Goal: Task Accomplishment & Management: Manage account settings

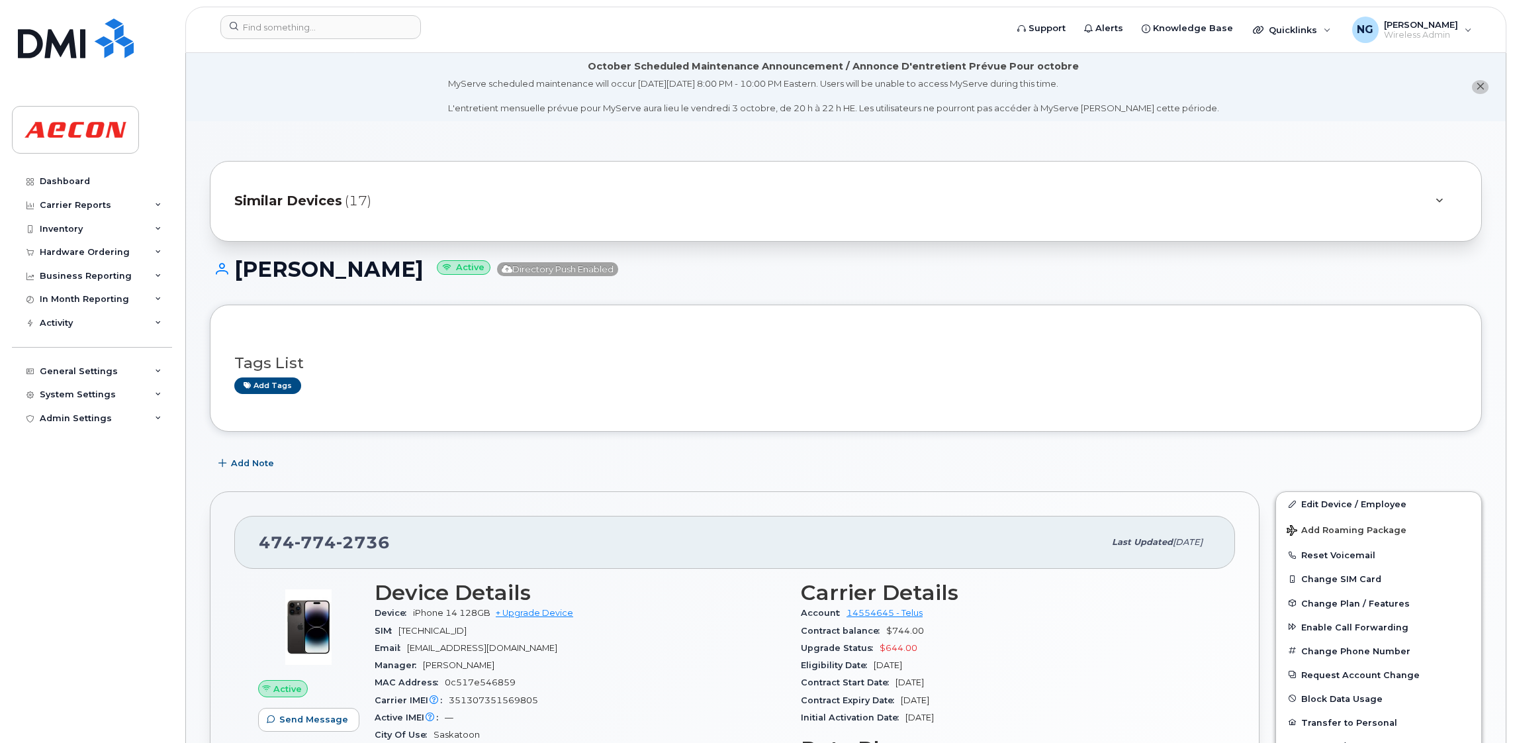
scroll to position [1290, 0]
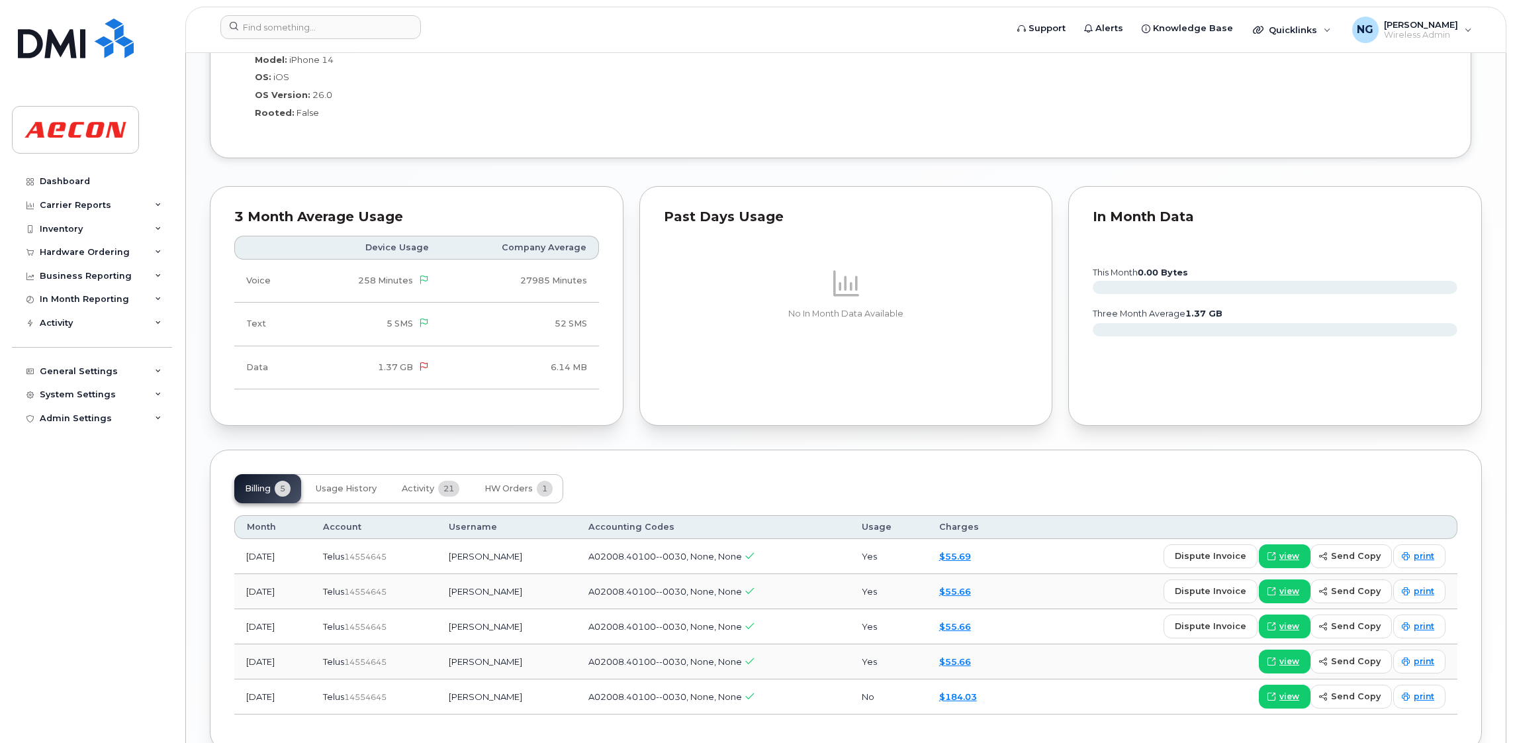
drag, startPoint x: 1123, startPoint y: 302, endPoint x: 1062, endPoint y: 210, distance: 110.3
click at [1127, 303] on icon "this month 0.00 Bytes three month average 1.37 GB" at bounding box center [1275, 295] width 365 height 119
click at [325, 39] on div at bounding box center [609, 29] width 798 height 29
click at [330, 30] on input at bounding box center [320, 27] width 201 height 24
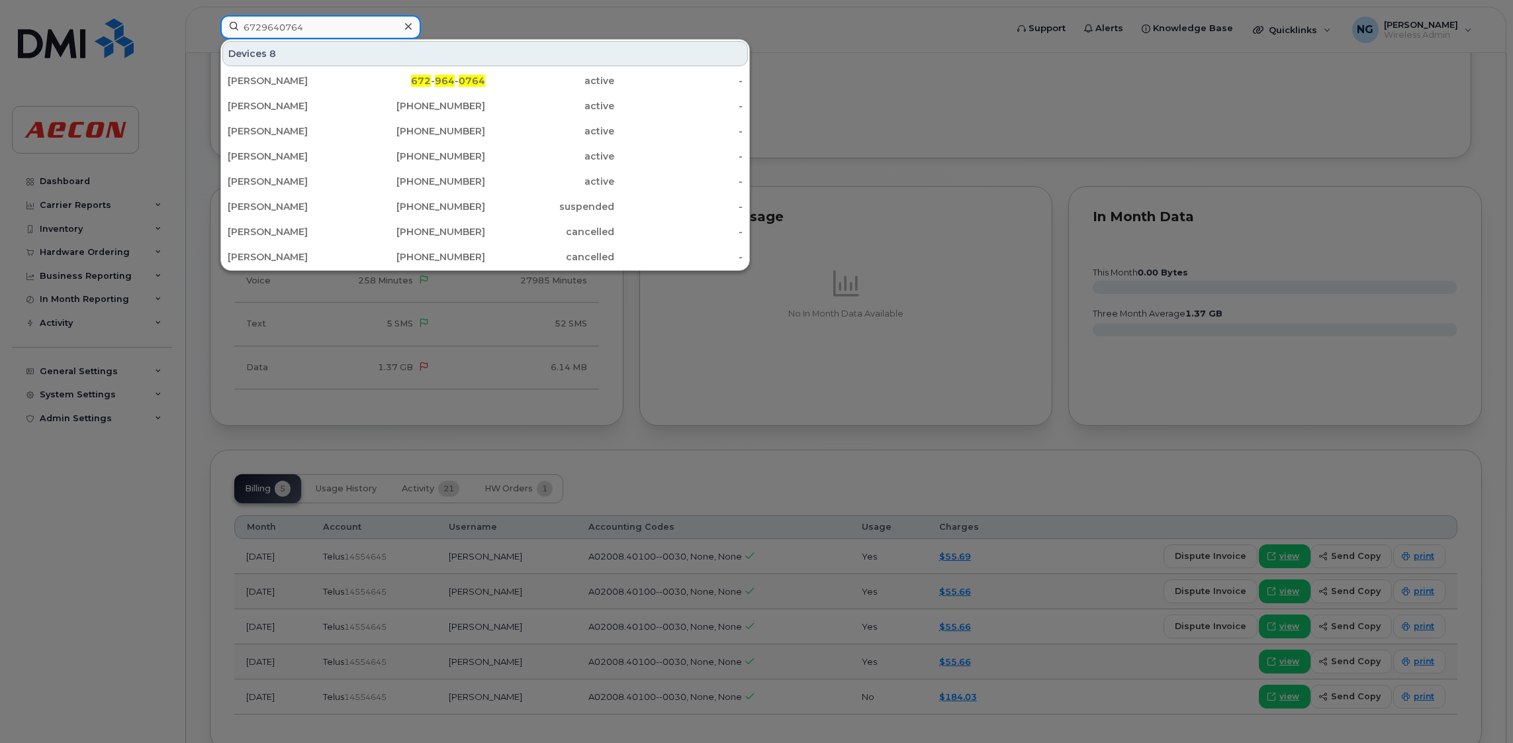
type input "6729640764"
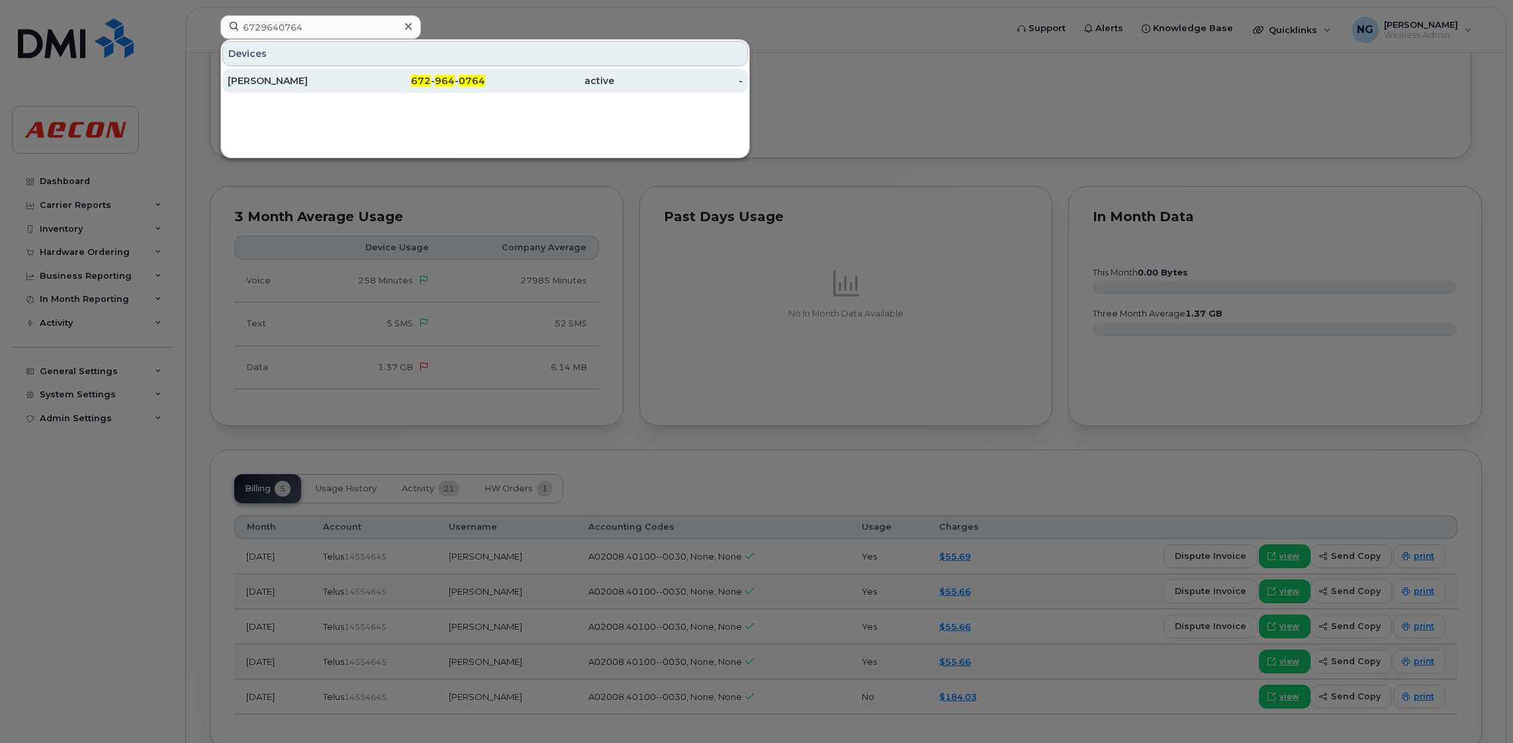
click at [244, 77] on div "[PERSON_NAME]" at bounding box center [292, 80] width 129 height 13
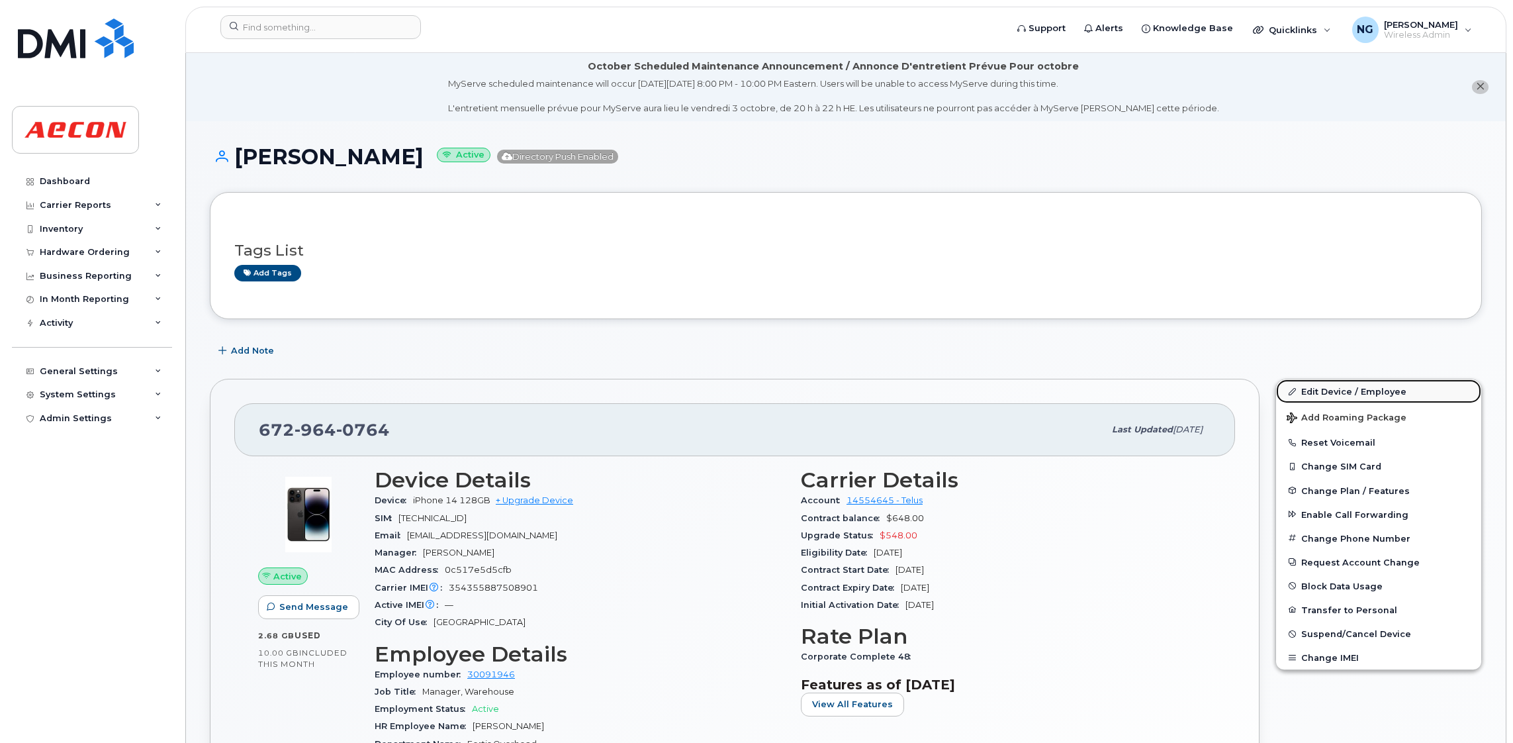
click at [1344, 390] on link "Edit Device / Employee" at bounding box center [1378, 391] width 205 height 24
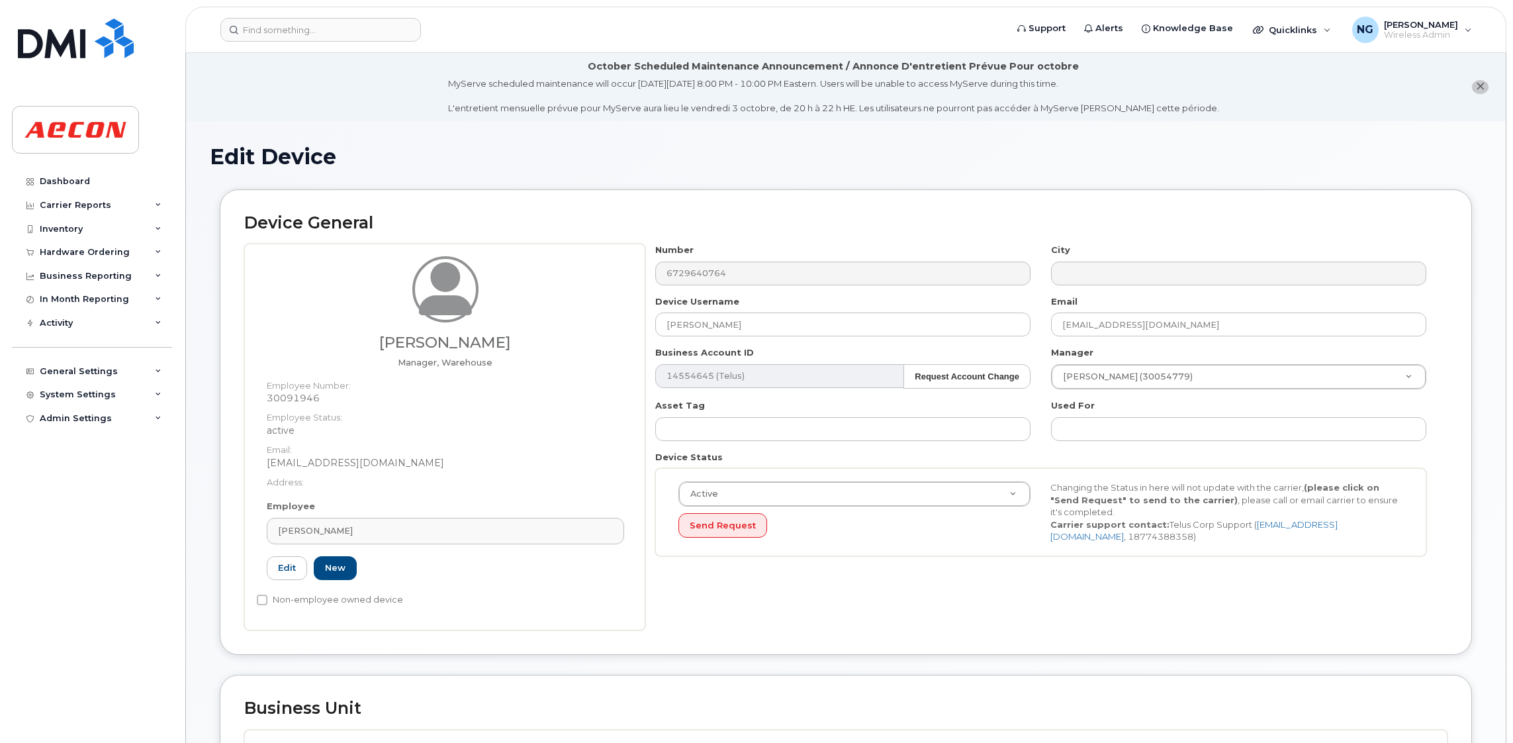
scroll to position [297, 0]
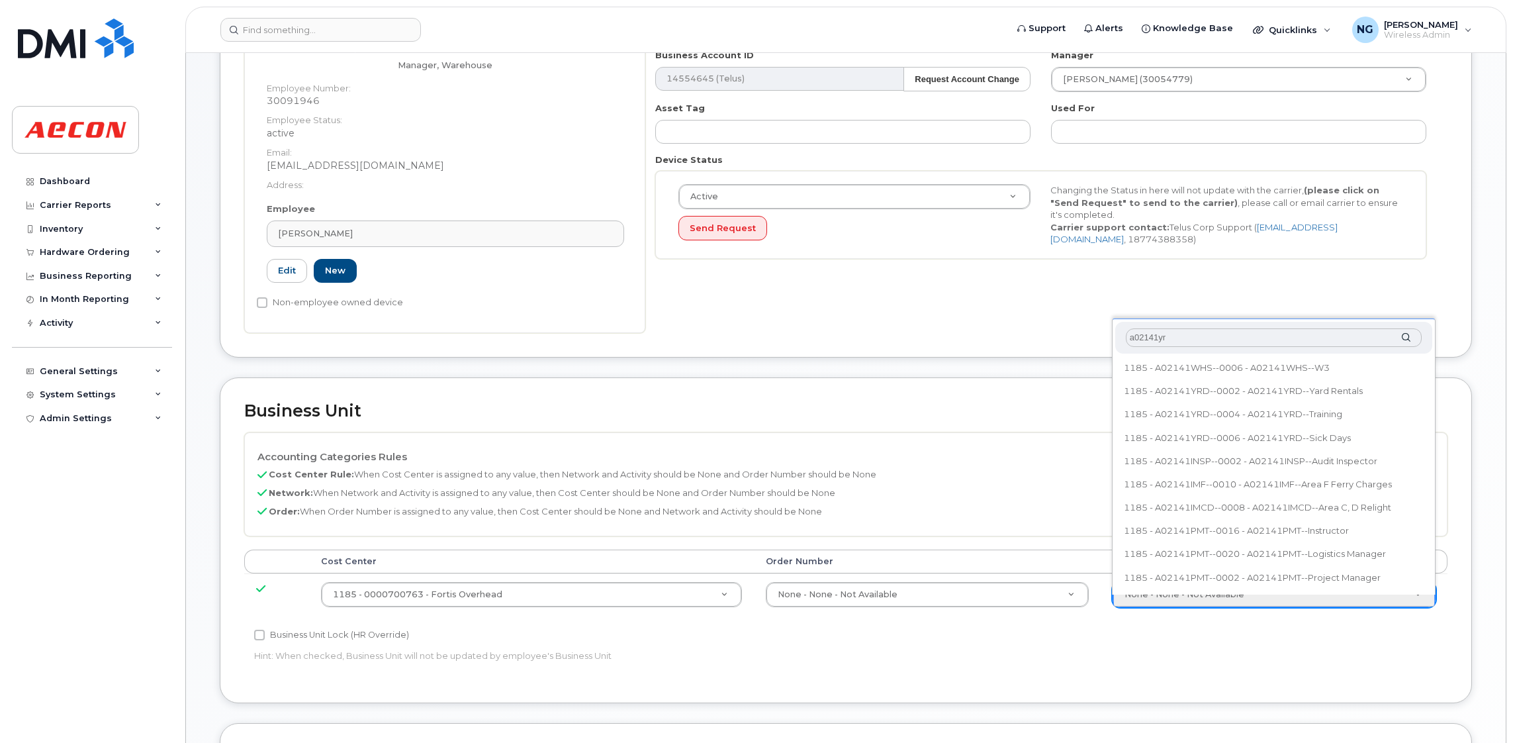
type input "a02141yrd"
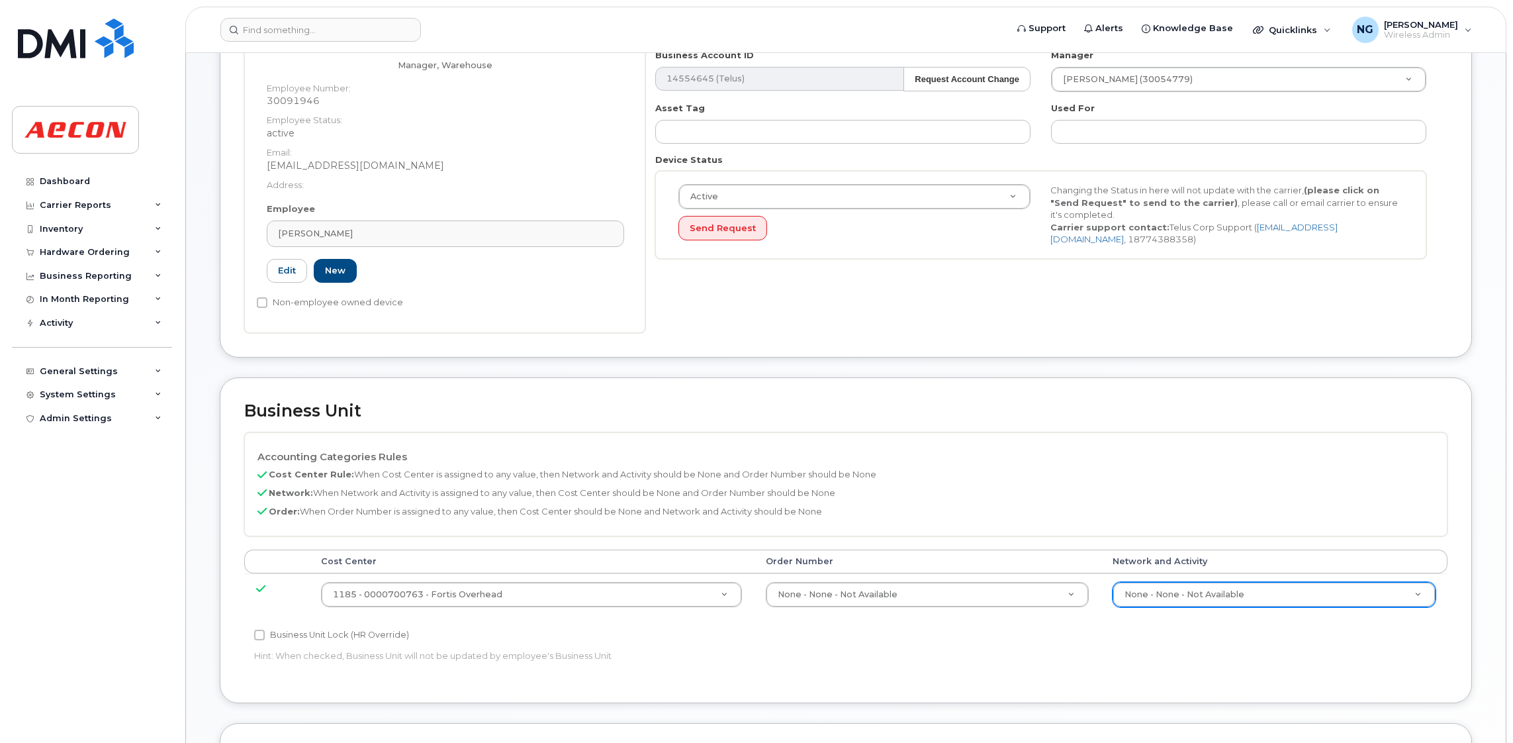
click at [329, 11] on header "Support Alerts Knowledge Base Quicklinks Suspend / Cancel Device Change SIM Car…" at bounding box center [845, 30] width 1321 height 46
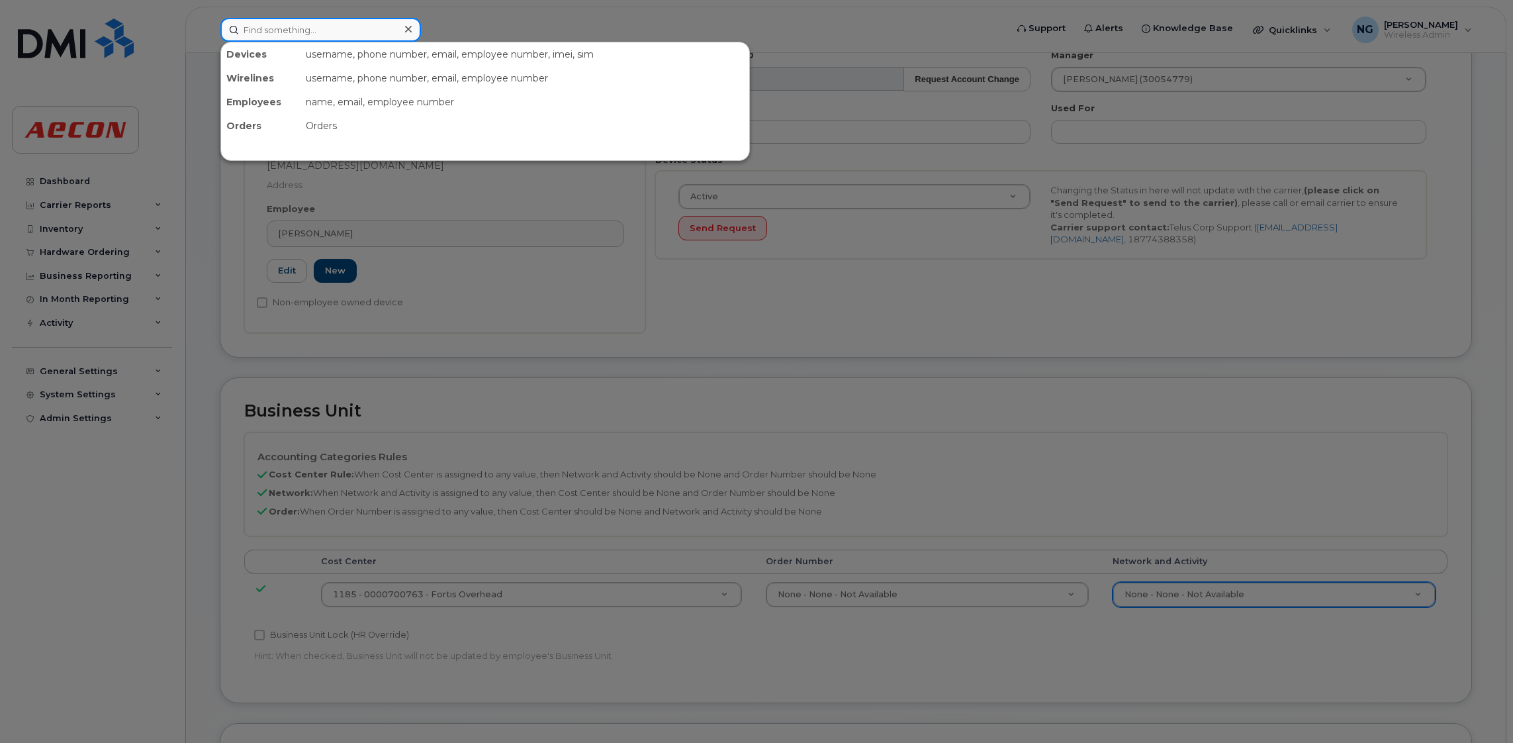
click at [325, 23] on input at bounding box center [320, 30] width 201 height 24
type input "2369854453"
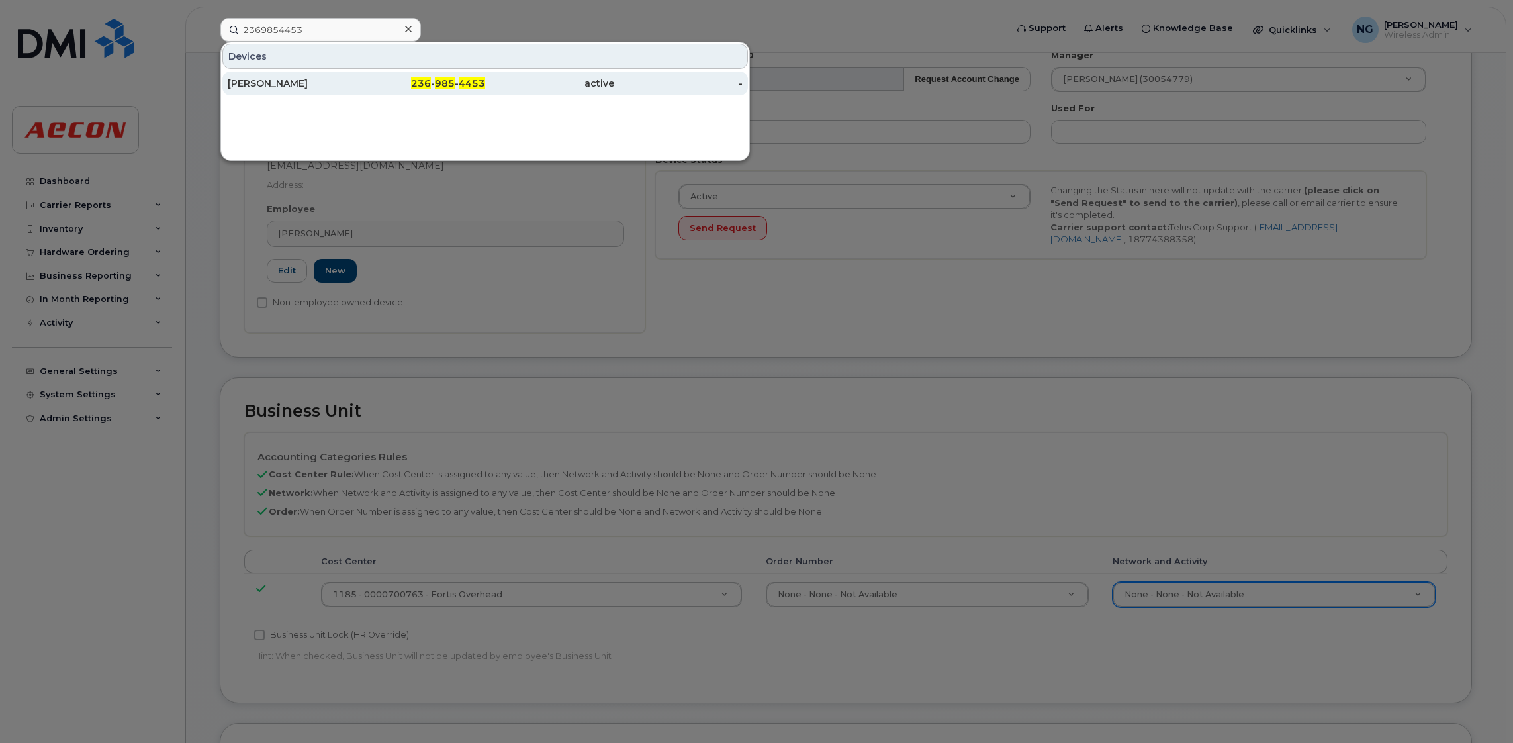
click at [459, 79] on span "4453" at bounding box center [472, 83] width 26 height 12
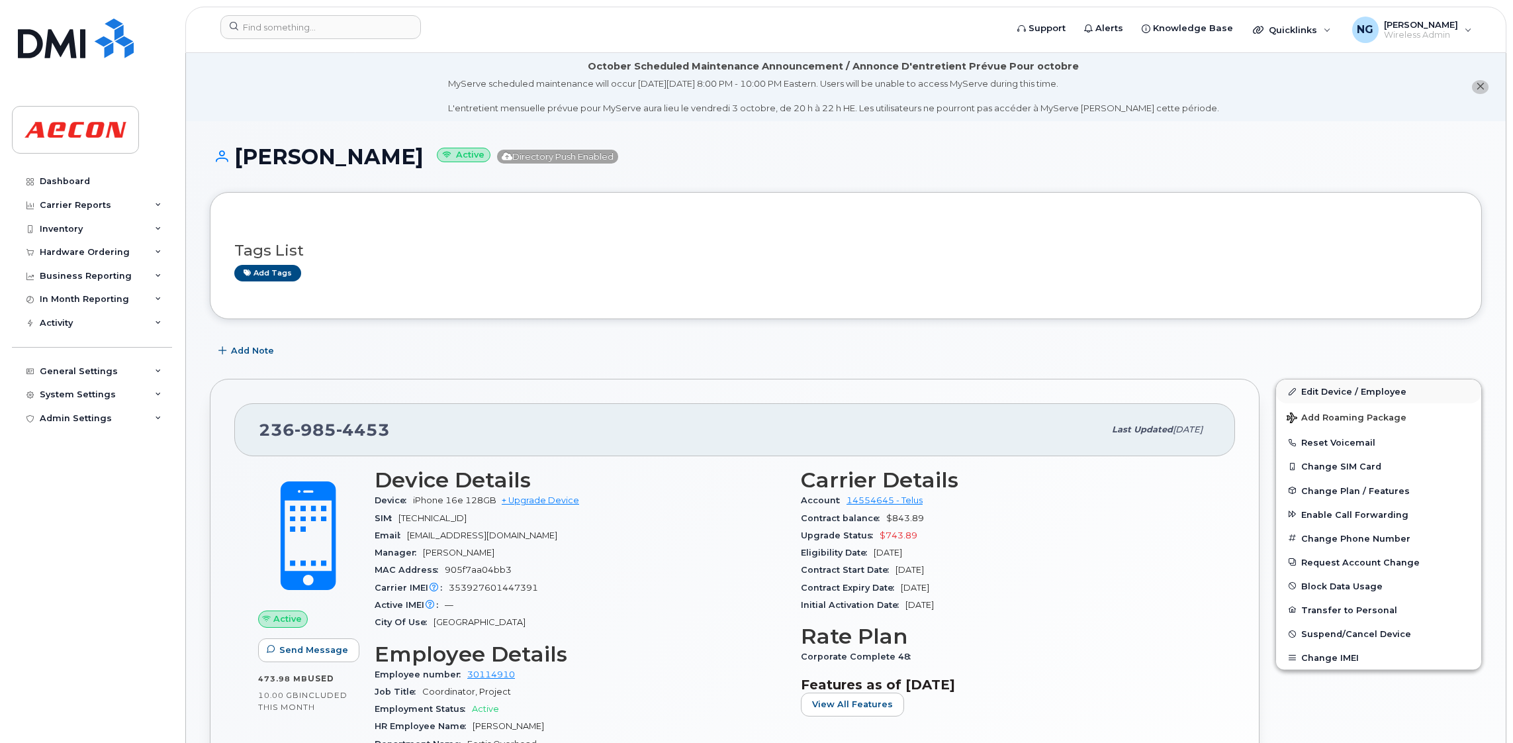
click at [1341, 379] on div "Edit Device / Employee Add Roaming Package Reset Voicemail Change SIM Card Chan…" at bounding box center [1378, 699] width 222 height 656
click at [1343, 383] on link "Edit Device / Employee" at bounding box center [1378, 391] width 205 height 24
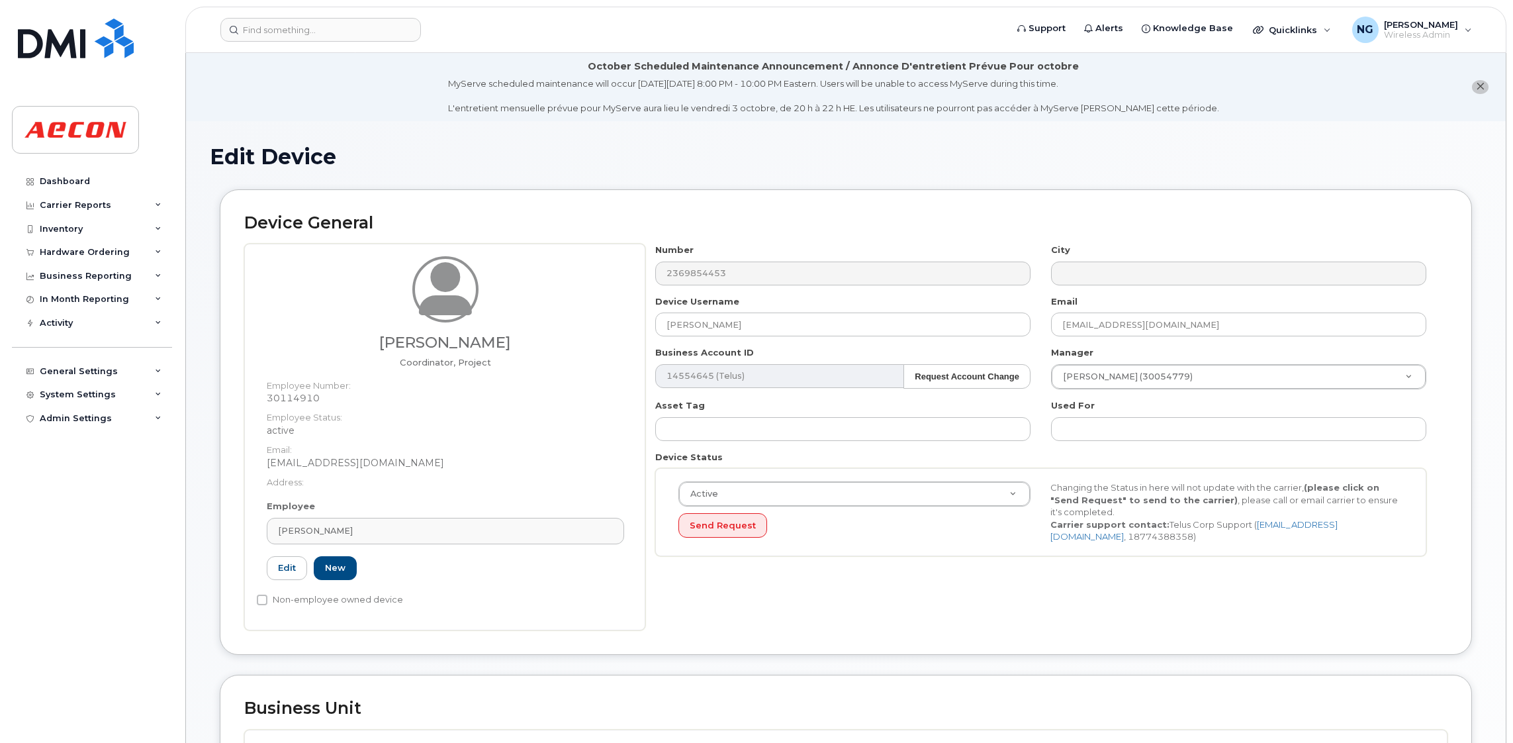
scroll to position [297, 0]
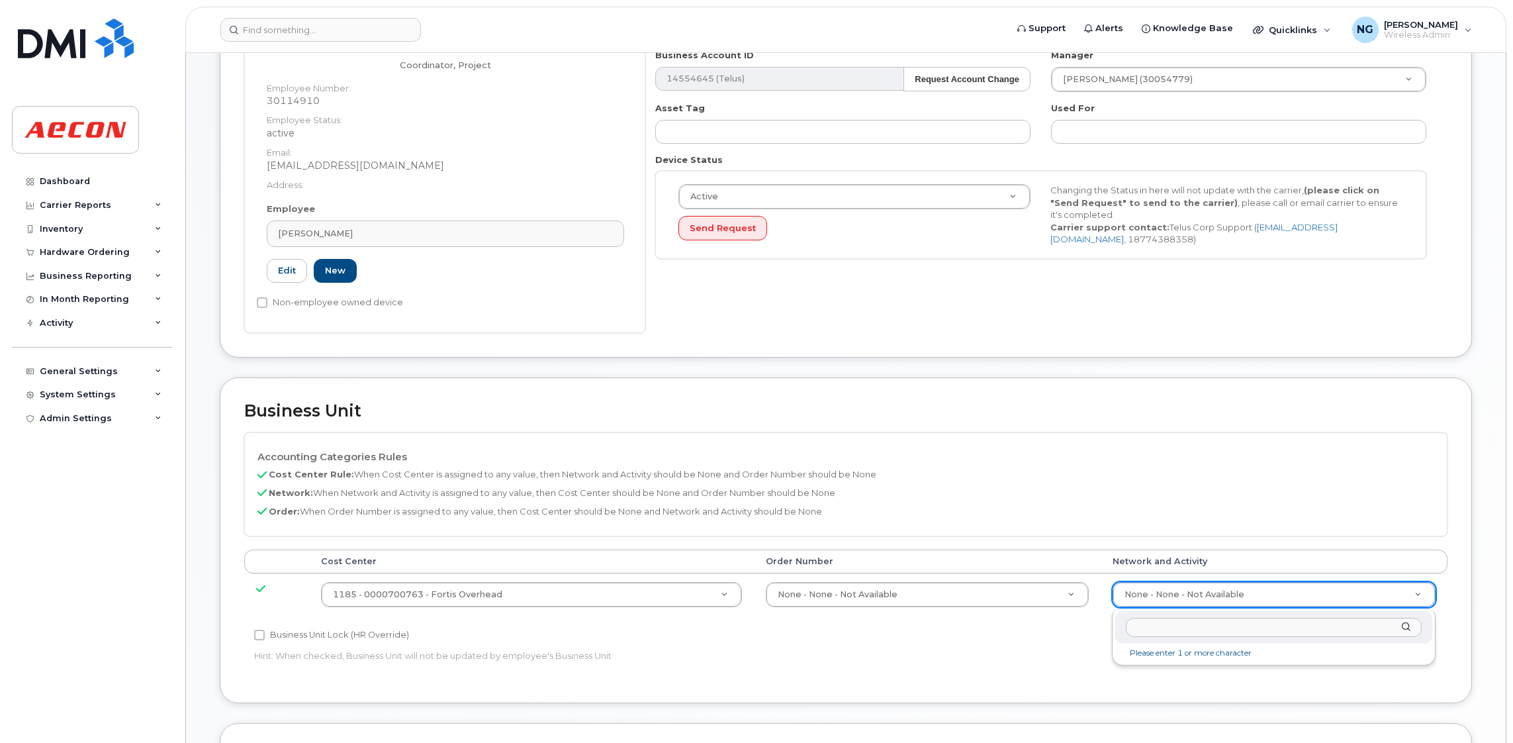
type input "a"
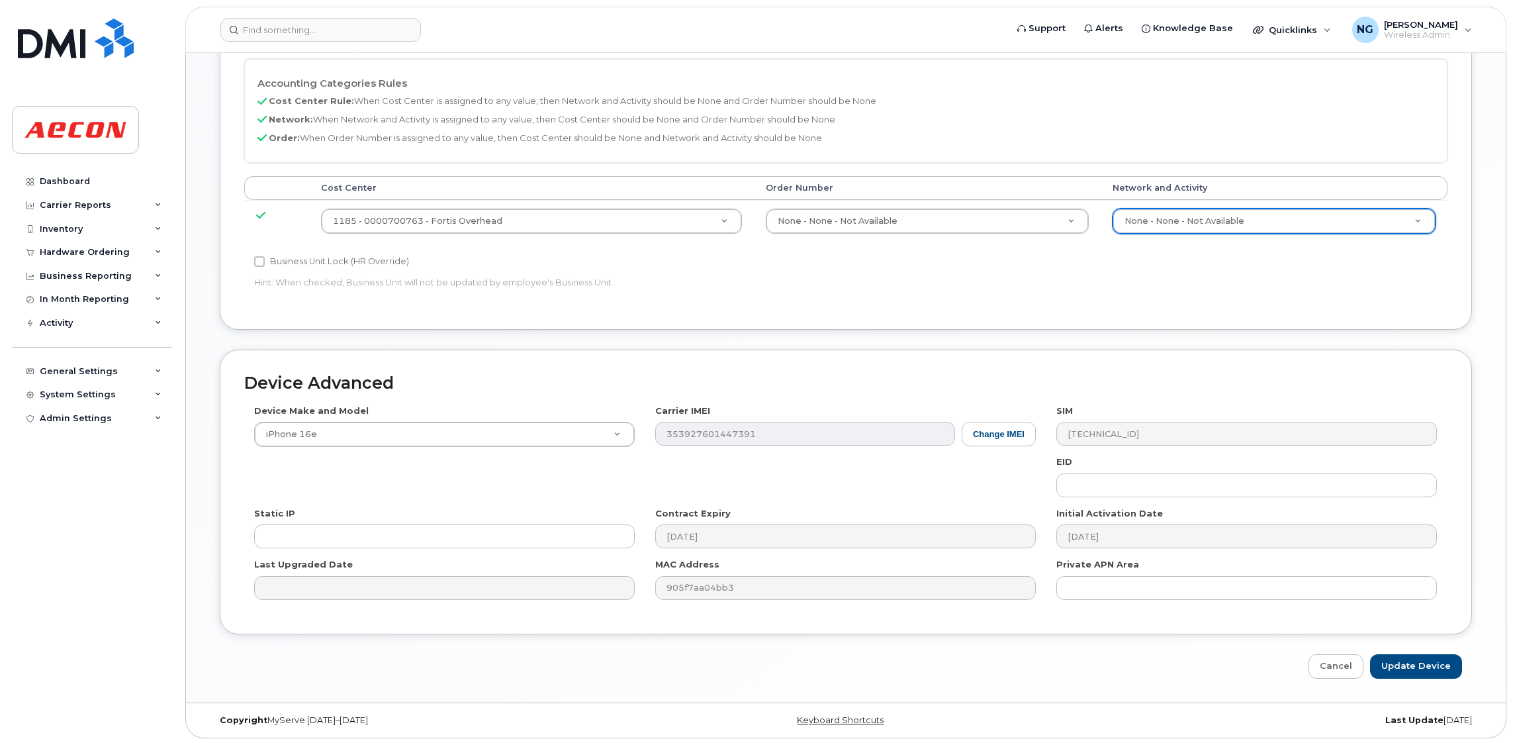
scroll to position [674, 0]
click at [1341, 663] on link "Cancel" at bounding box center [1335, 664] width 55 height 24
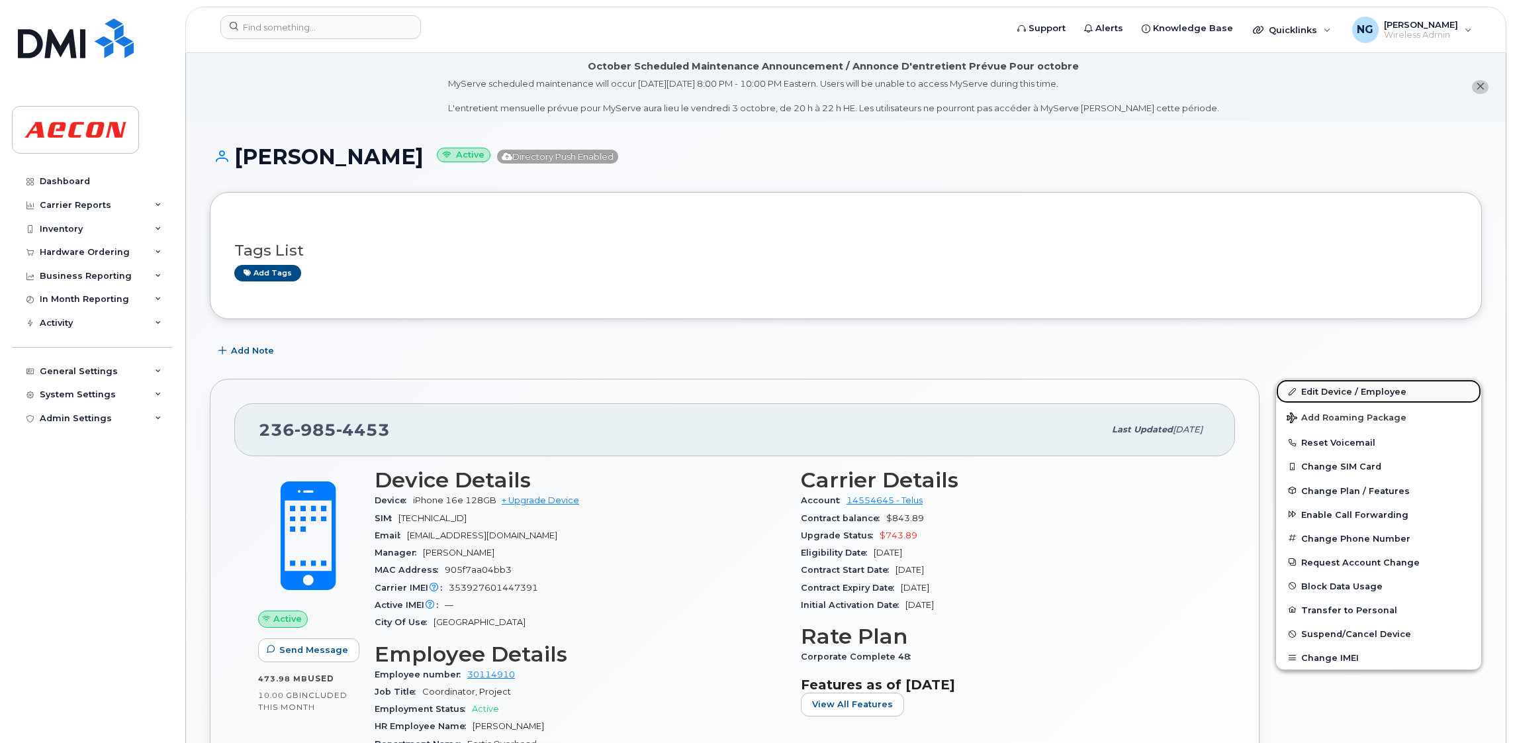
click at [1384, 386] on link "Edit Device / Employee" at bounding box center [1378, 391] width 205 height 24
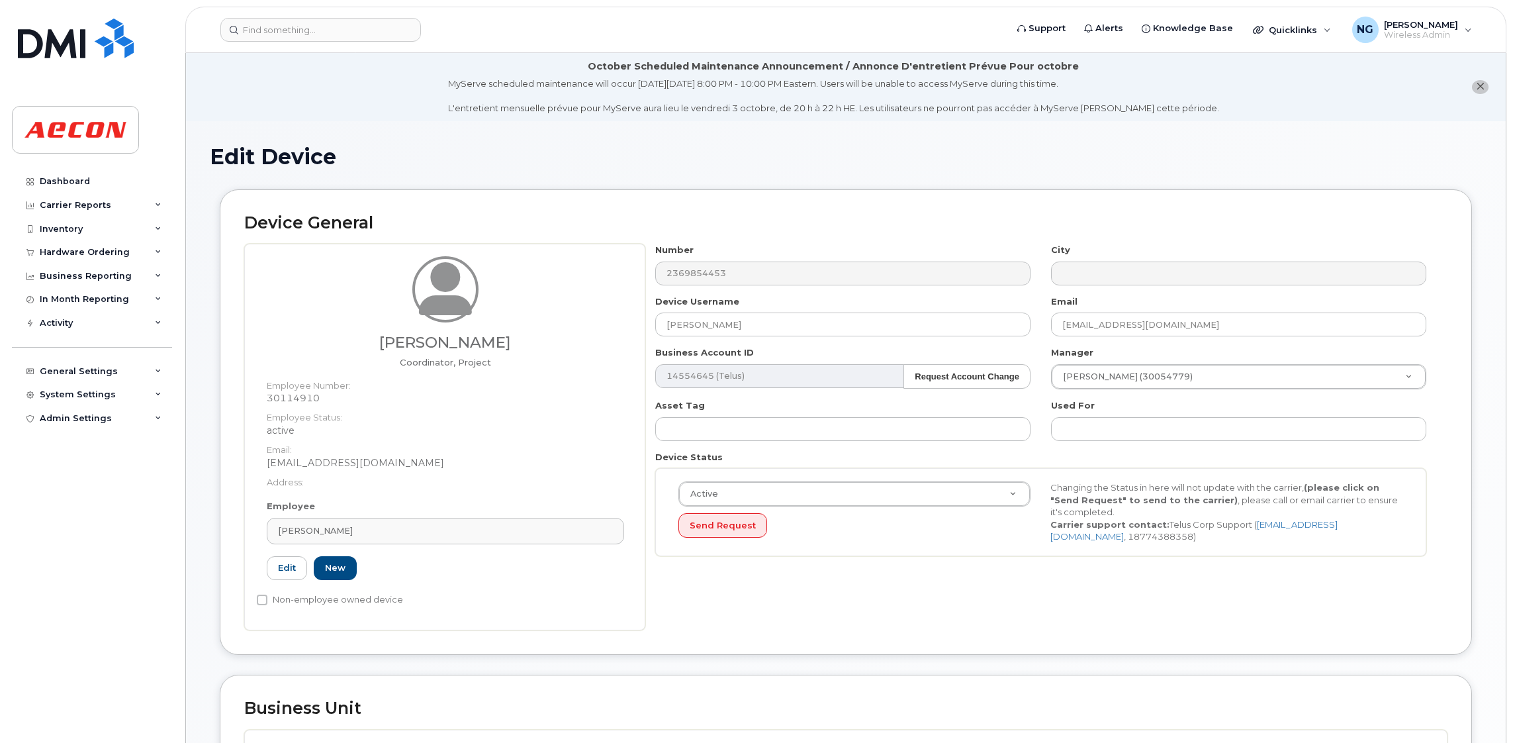
scroll to position [496, 0]
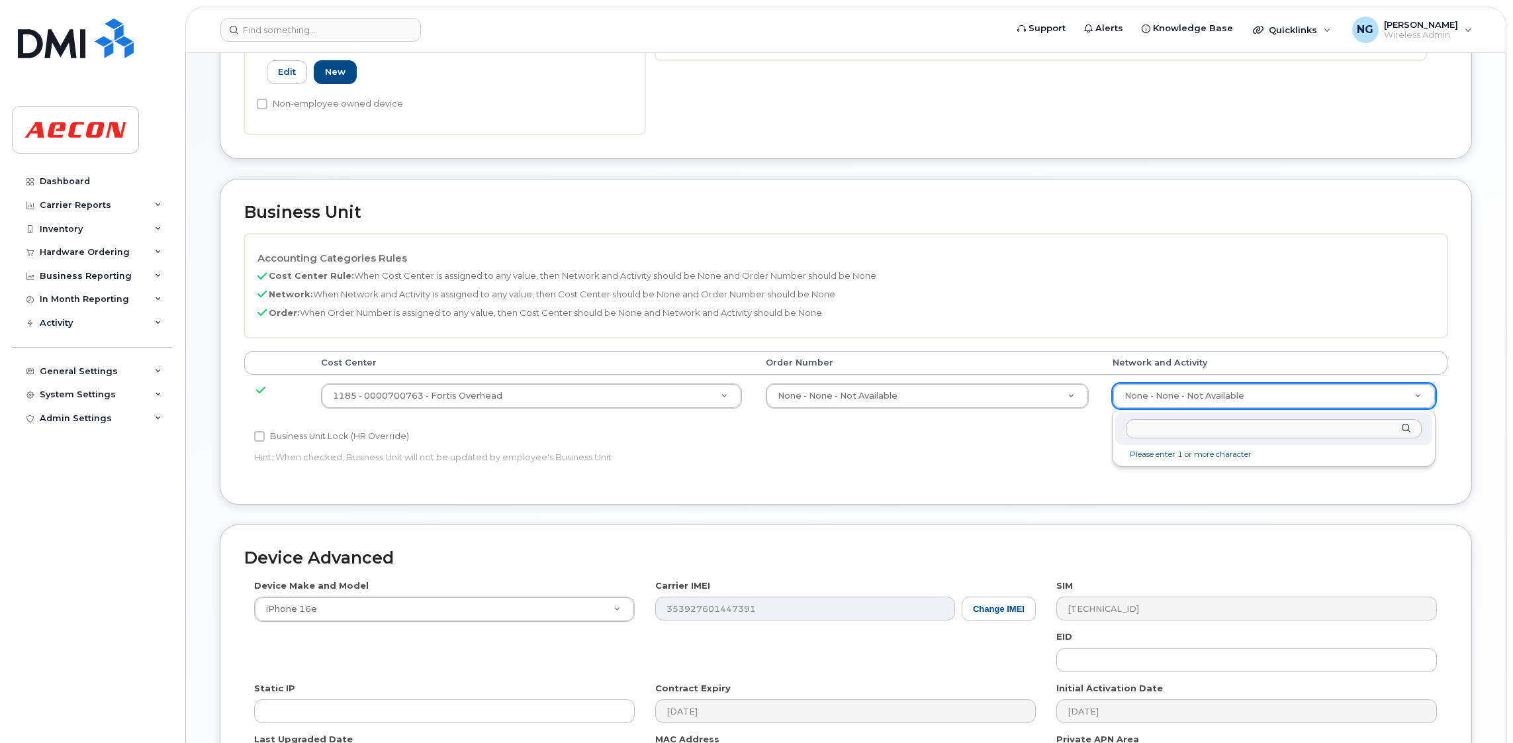
drag, startPoint x: 1230, startPoint y: 389, endPoint x: 1230, endPoint y: 396, distance: 7.3
type input "a02141yrd"
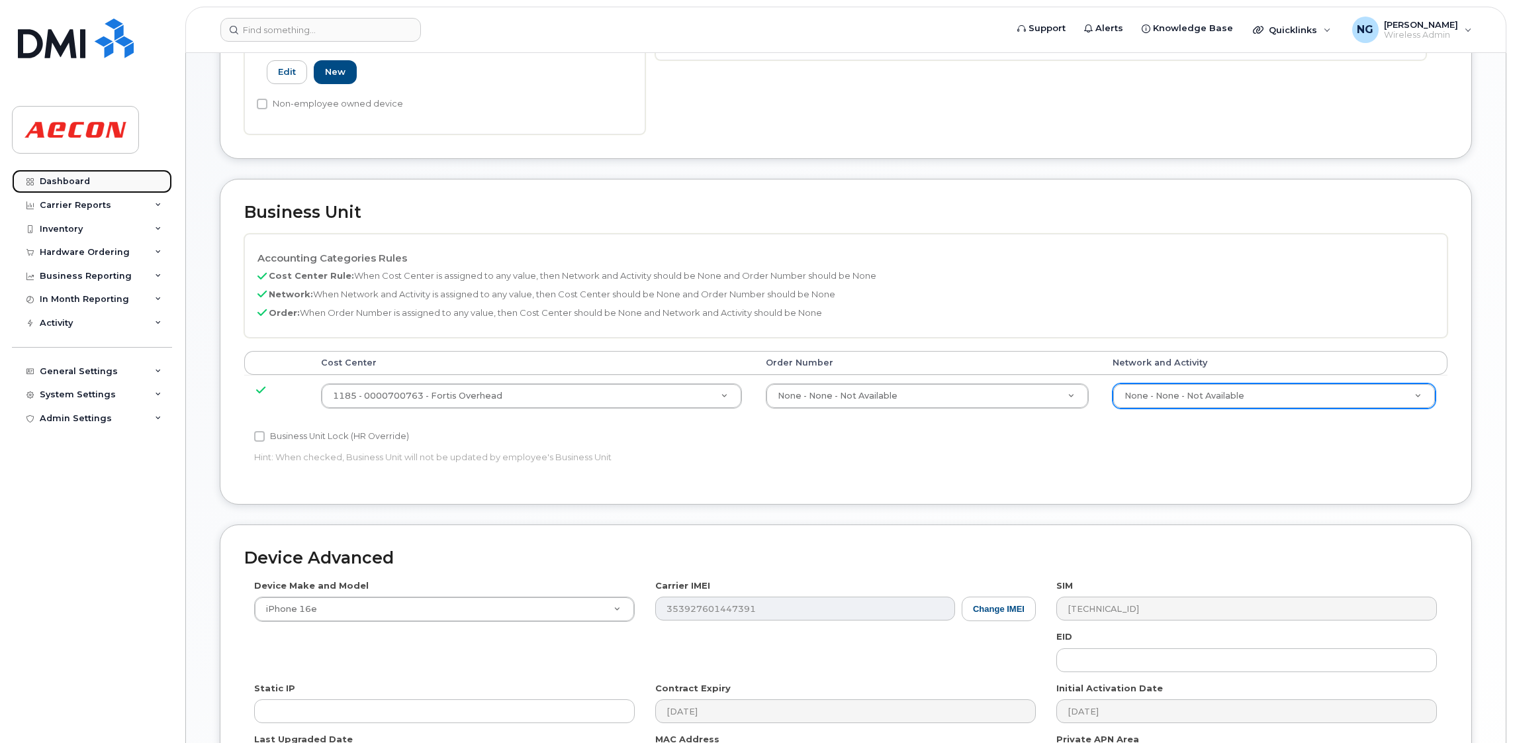
click at [47, 172] on link "Dashboard" at bounding box center [92, 181] width 160 height 24
